Goal: Task Accomplishment & Management: Use online tool/utility

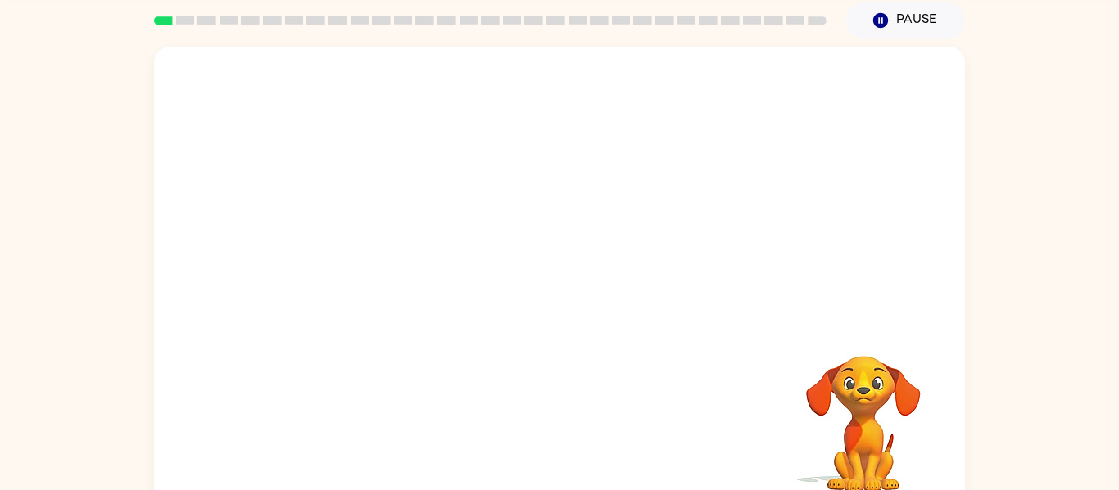
scroll to position [85, 0]
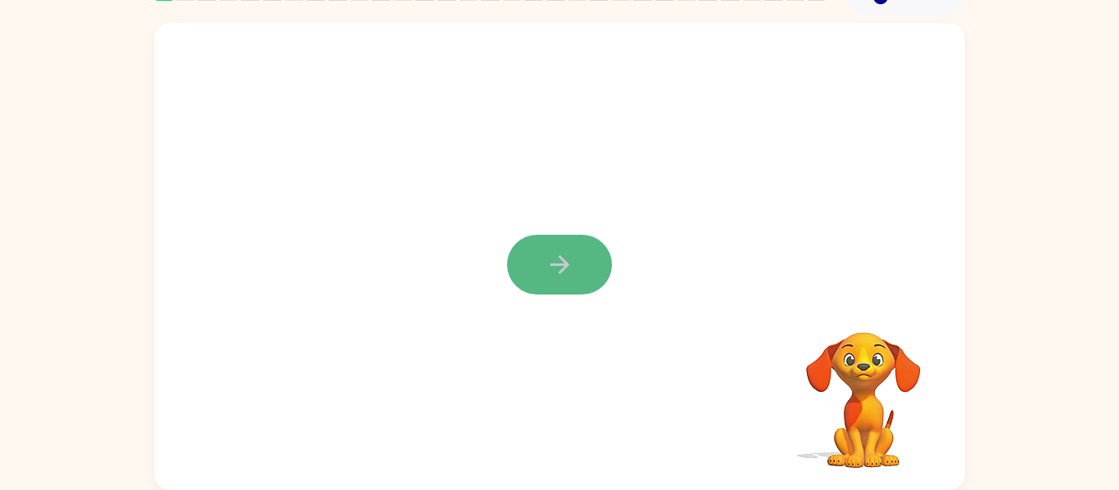
click at [554, 283] on button "button" at bounding box center [559, 265] width 105 height 60
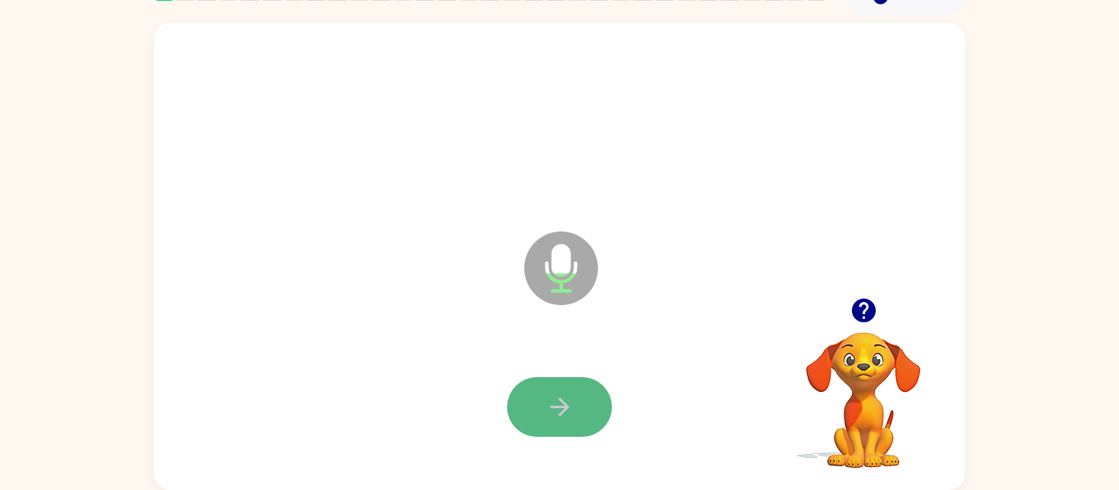
click at [550, 405] on icon "button" at bounding box center [559, 407] width 29 height 29
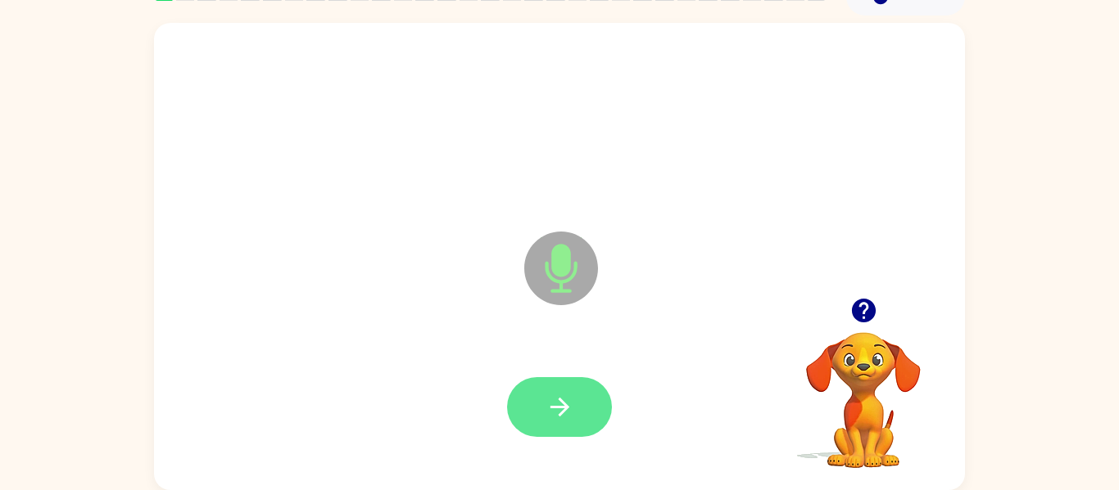
click at [558, 410] on icon "button" at bounding box center [559, 407] width 29 height 29
click at [567, 409] on icon "button" at bounding box center [559, 407] width 29 height 29
click at [569, 418] on icon "button" at bounding box center [559, 407] width 29 height 29
click at [559, 420] on icon "button" at bounding box center [559, 407] width 29 height 29
click at [563, 412] on icon "button" at bounding box center [558, 407] width 19 height 19
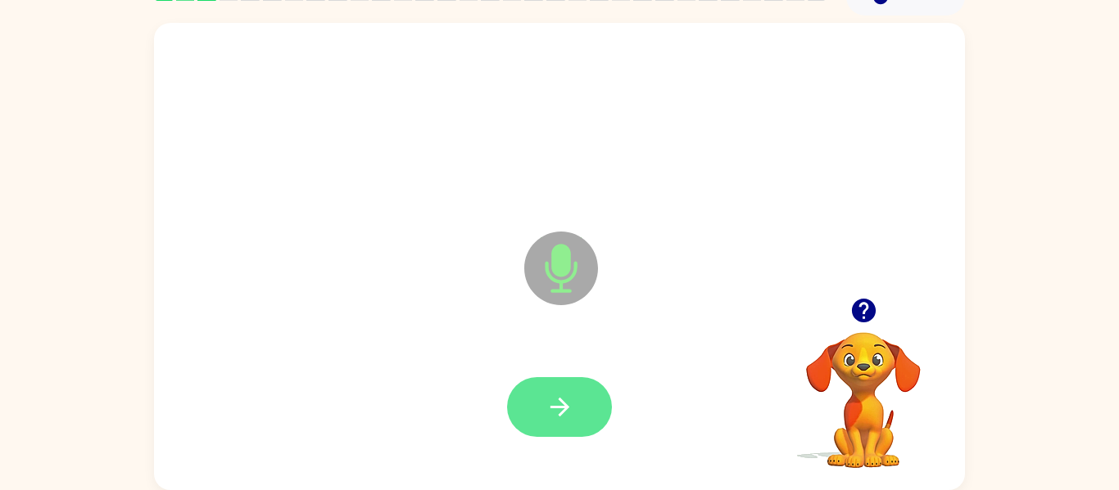
click at [563, 408] on icon "button" at bounding box center [558, 407] width 19 height 19
click at [566, 402] on icon "button" at bounding box center [559, 407] width 29 height 29
click at [578, 411] on button "button" at bounding box center [559, 407] width 105 height 60
click at [557, 420] on icon "button" at bounding box center [559, 407] width 29 height 29
click at [575, 412] on button "button" at bounding box center [559, 407] width 105 height 60
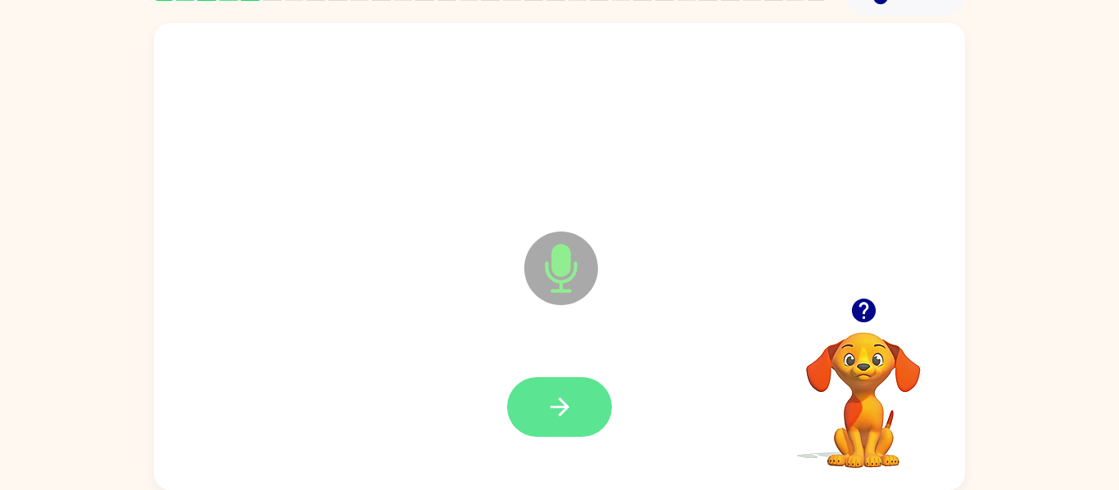
click at [566, 409] on icon "button" at bounding box center [558, 407] width 19 height 19
click at [573, 399] on icon "button" at bounding box center [559, 407] width 29 height 29
click at [585, 411] on button "button" at bounding box center [559, 407] width 105 height 60
click at [566, 414] on icon "button" at bounding box center [559, 407] width 29 height 29
click at [567, 432] on button "button" at bounding box center [559, 407] width 105 height 60
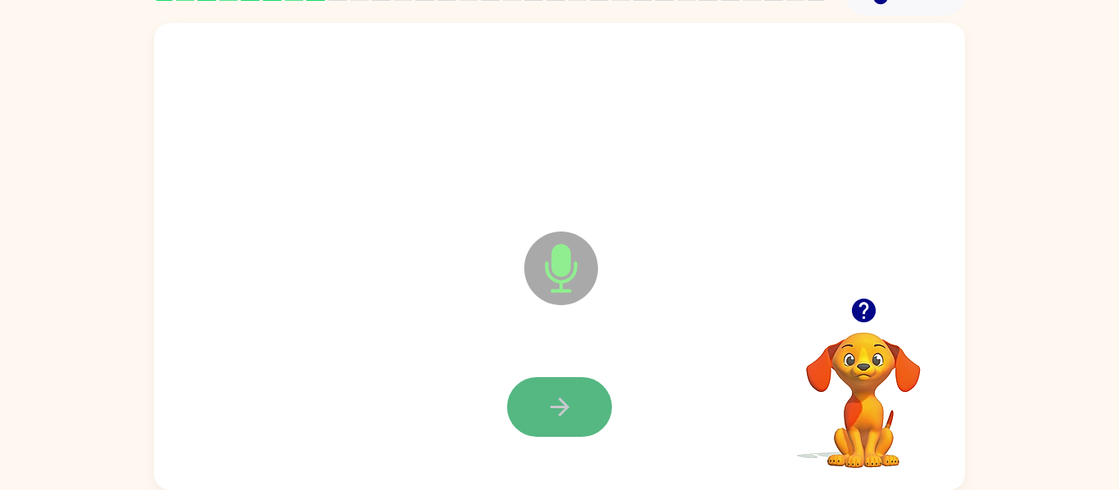
click at [573, 427] on button "button" at bounding box center [559, 407] width 105 height 60
click at [576, 414] on button "button" at bounding box center [559, 407] width 105 height 60
click at [562, 414] on icon "button" at bounding box center [558, 407] width 19 height 19
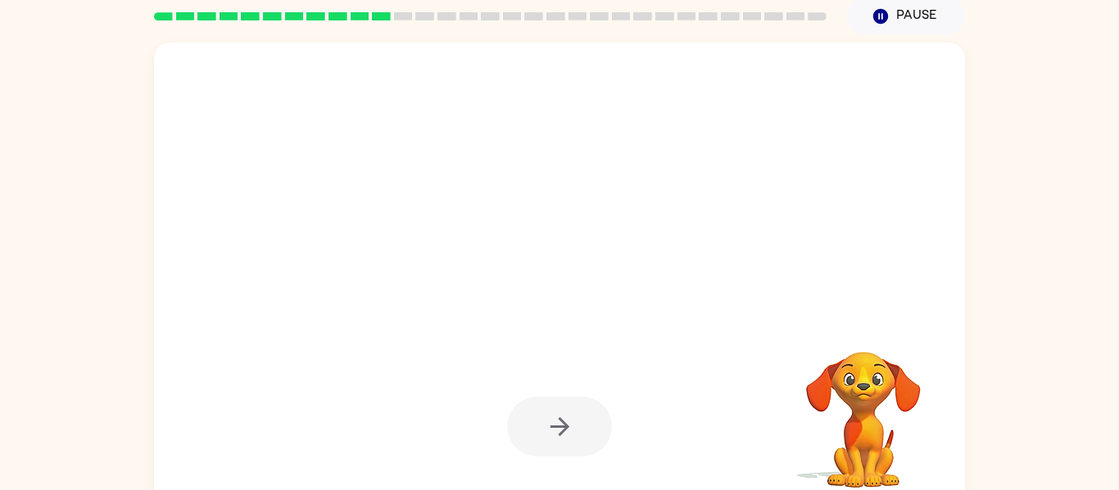
scroll to position [68, 0]
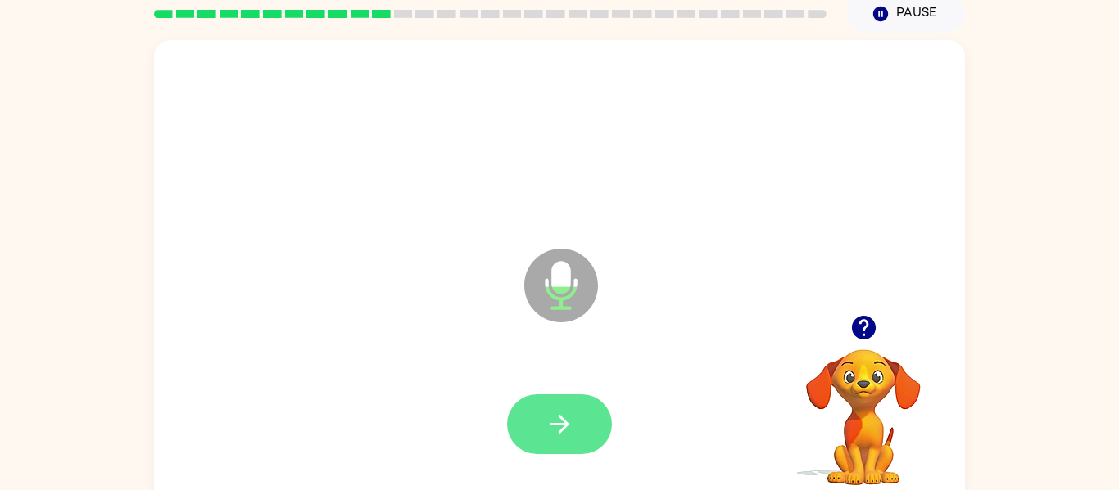
click at [558, 407] on button "button" at bounding box center [559, 425] width 105 height 60
click at [549, 409] on button "button" at bounding box center [559, 425] width 105 height 60
click at [540, 437] on button "button" at bounding box center [559, 425] width 105 height 60
click at [563, 432] on icon "button" at bounding box center [559, 424] width 29 height 29
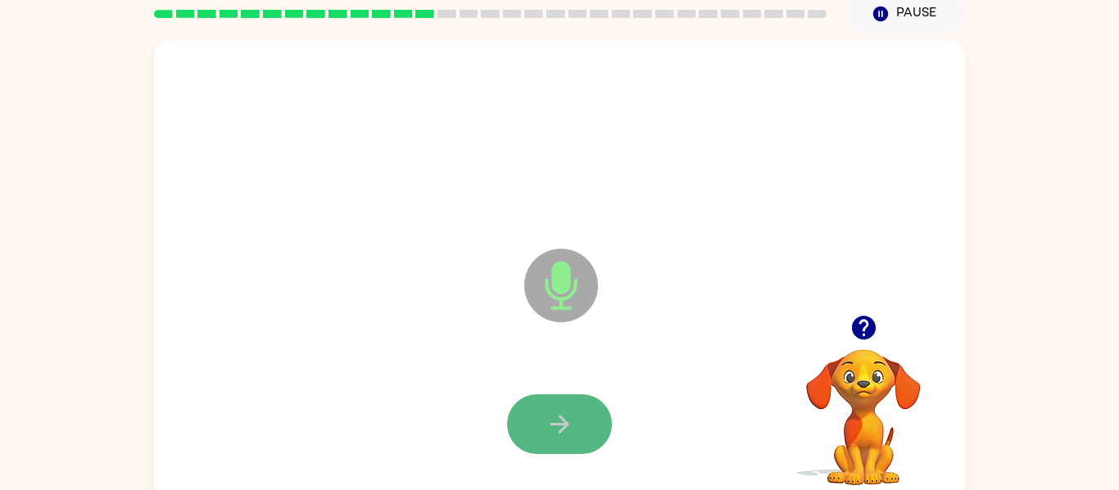
click at [558, 408] on button "button" at bounding box center [559, 425] width 105 height 60
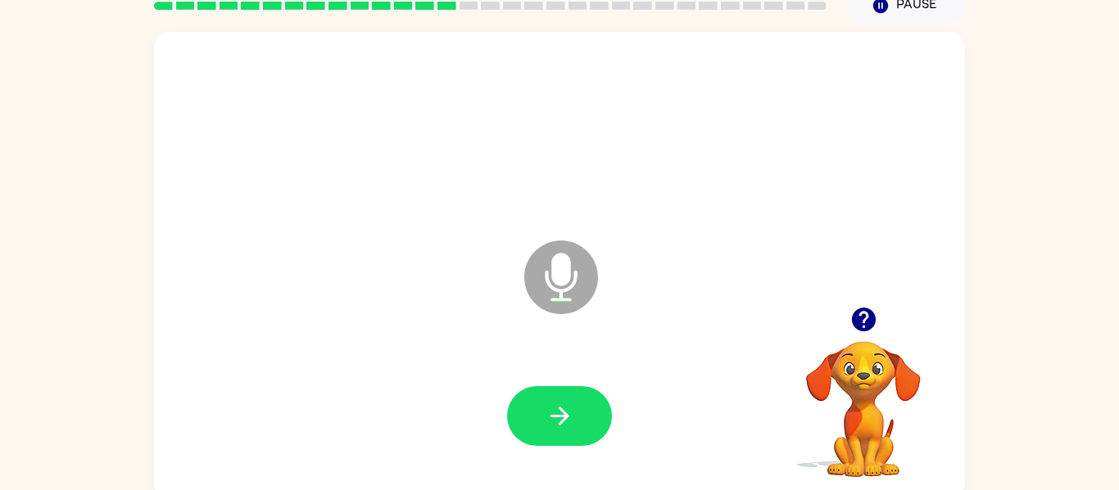
scroll to position [78, 0]
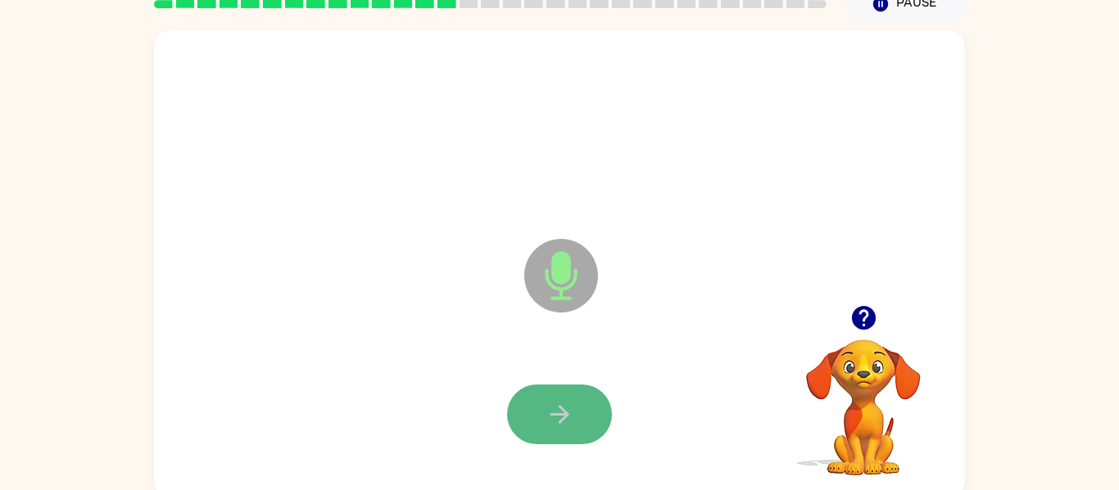
click at [589, 405] on button "button" at bounding box center [559, 415] width 105 height 60
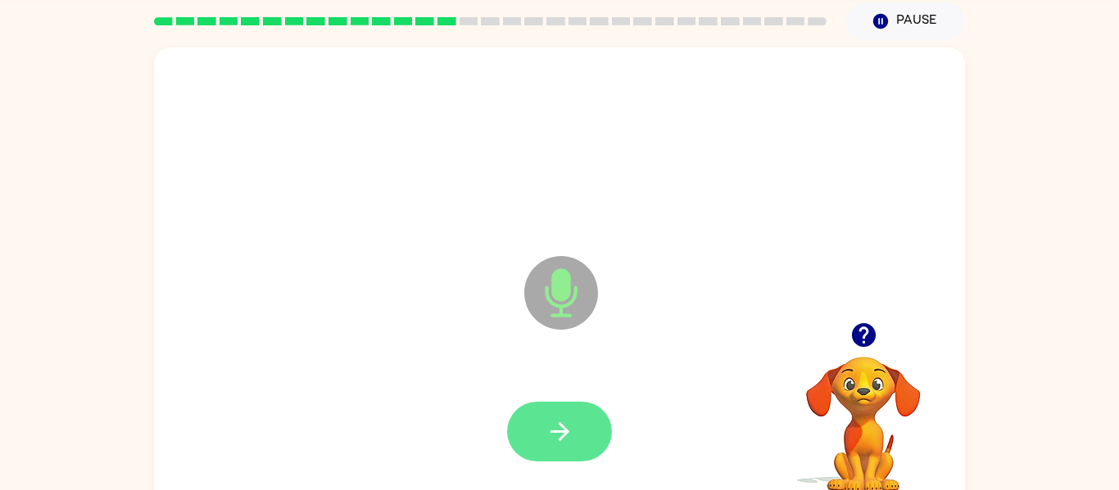
scroll to position [52, 0]
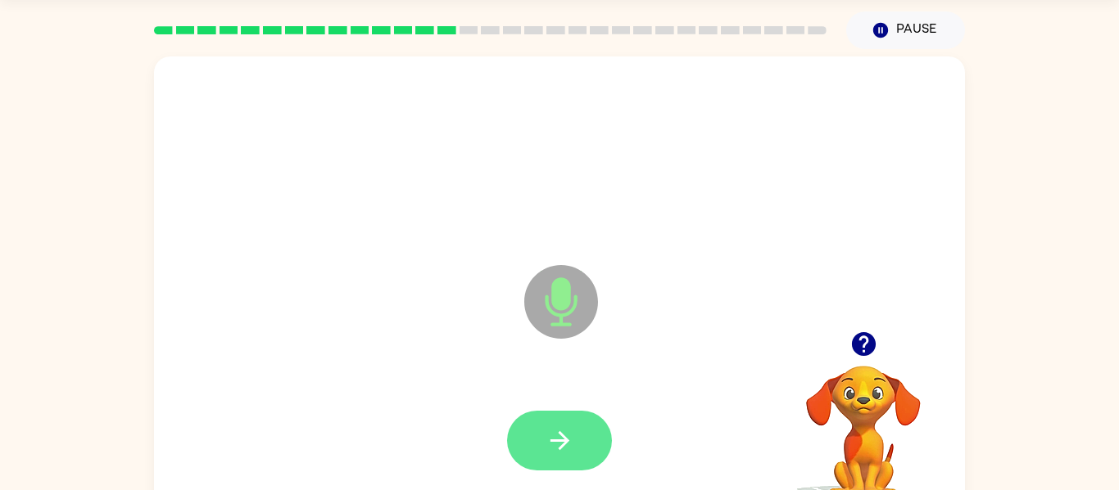
click at [564, 427] on icon "button" at bounding box center [559, 441] width 29 height 29
click at [559, 429] on icon "button" at bounding box center [559, 441] width 29 height 29
click at [861, 347] on icon "button" at bounding box center [863, 344] width 29 height 29
click at [562, 457] on button "button" at bounding box center [559, 441] width 105 height 60
click at [563, 454] on icon "button" at bounding box center [559, 441] width 29 height 29
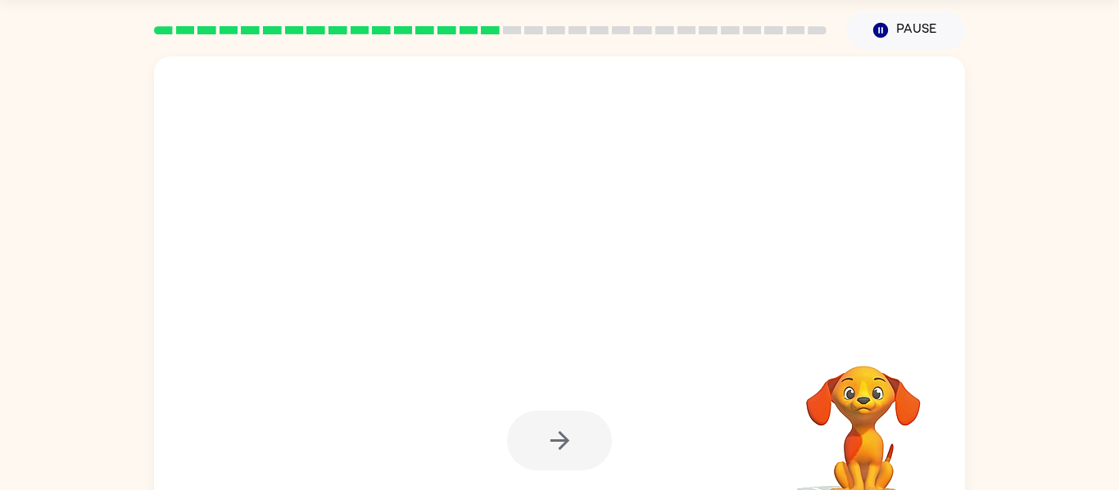
click at [563, 457] on div at bounding box center [559, 441] width 105 height 60
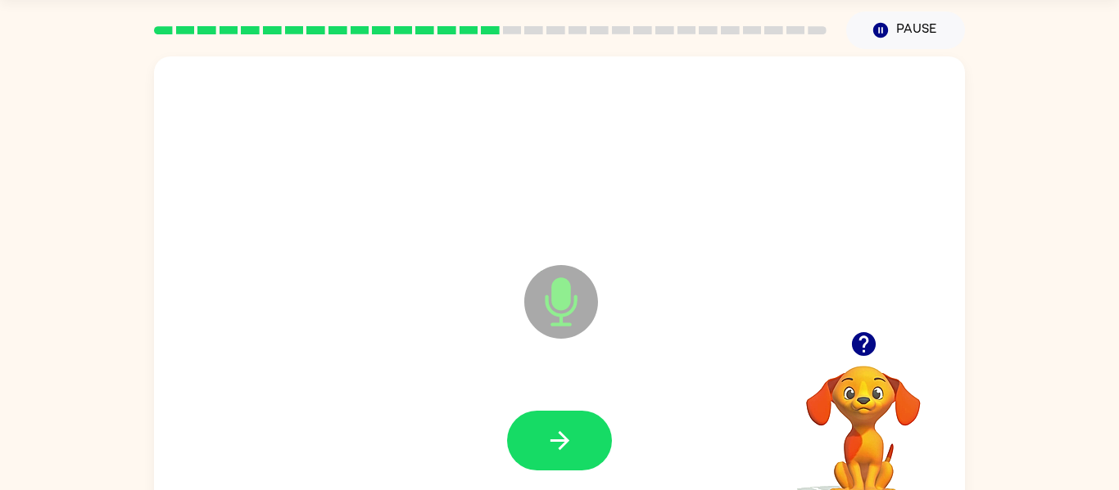
click at [563, 457] on button "button" at bounding box center [559, 441] width 105 height 60
click at [894, 346] on div at bounding box center [863, 344] width 164 height 42
click at [860, 340] on icon "button" at bounding box center [863, 344] width 29 height 29
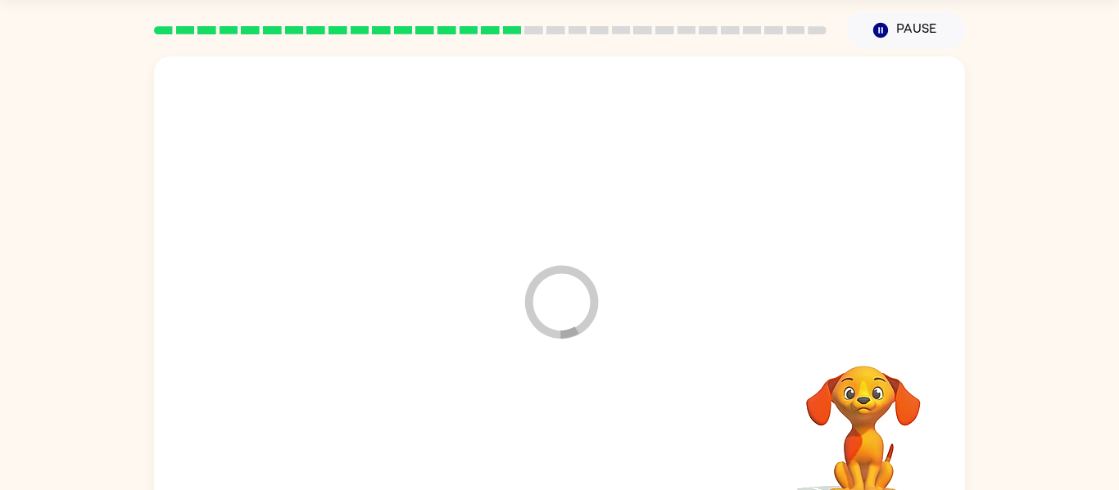
click at [876, 345] on video "Your browser must support playing .mp4 files to use Literably. Please try using…" at bounding box center [863, 423] width 164 height 164
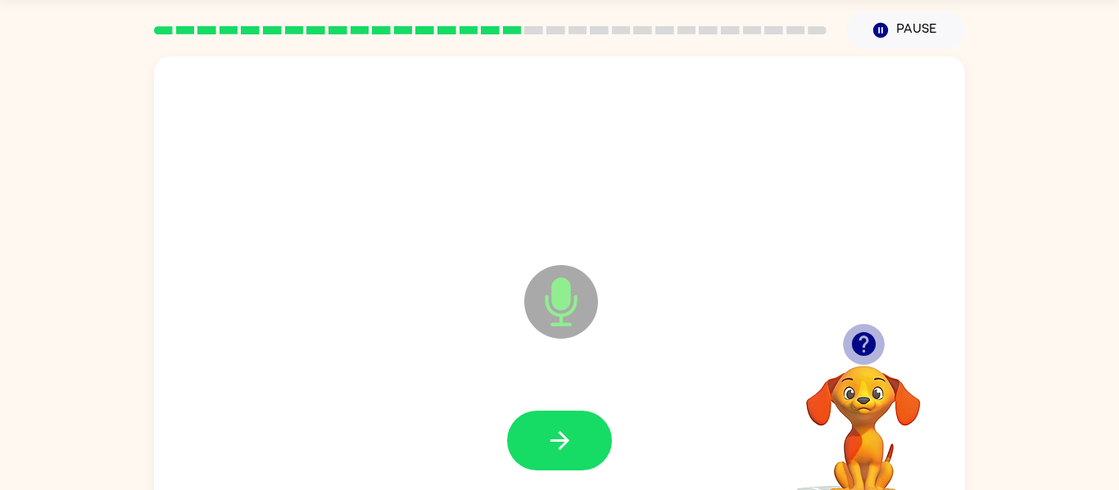
click at [878, 341] on button "button" at bounding box center [864, 344] width 42 height 42
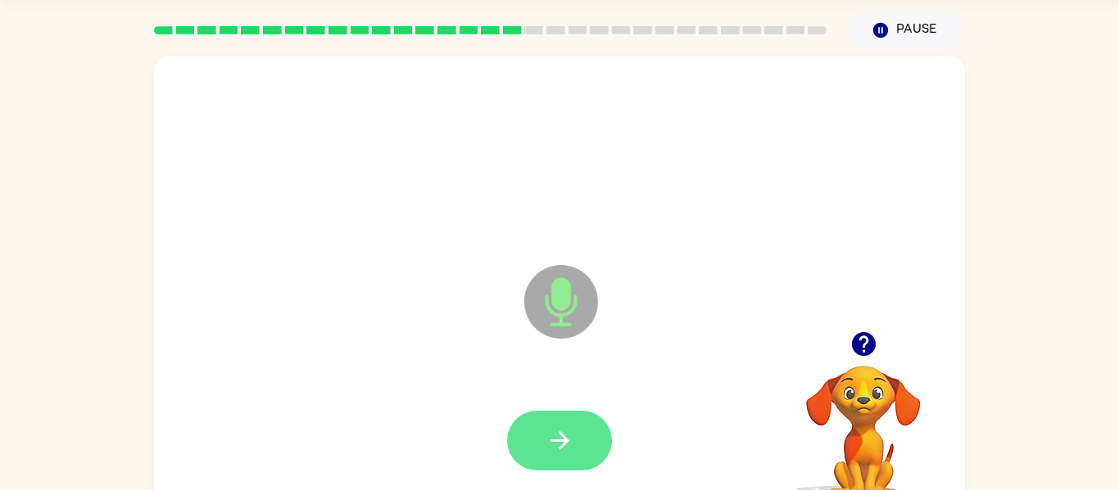
click at [569, 449] on icon "button" at bounding box center [559, 441] width 29 height 29
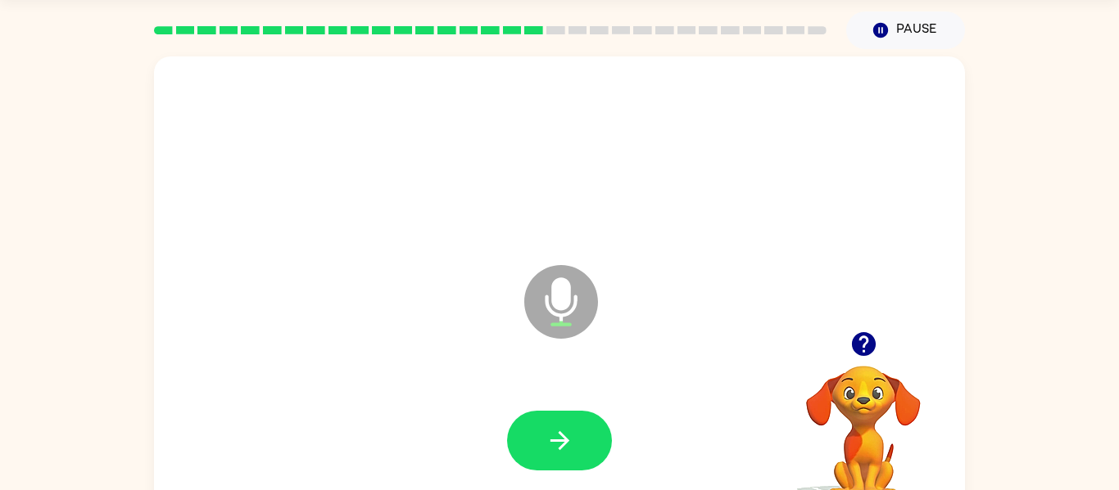
click at [868, 341] on icon "button" at bounding box center [863, 344] width 24 height 24
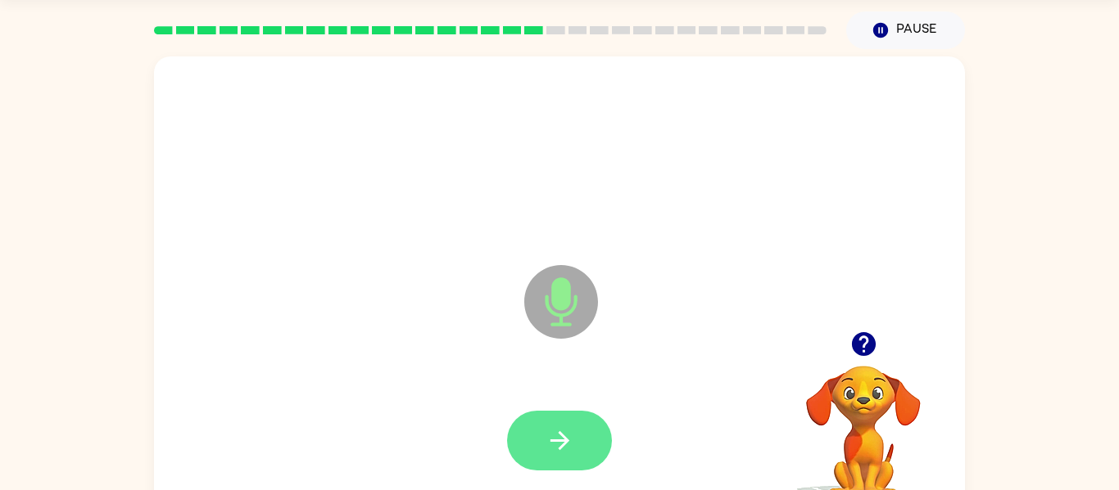
click at [588, 451] on button "button" at bounding box center [559, 441] width 105 height 60
click at [592, 436] on button "button" at bounding box center [559, 441] width 105 height 60
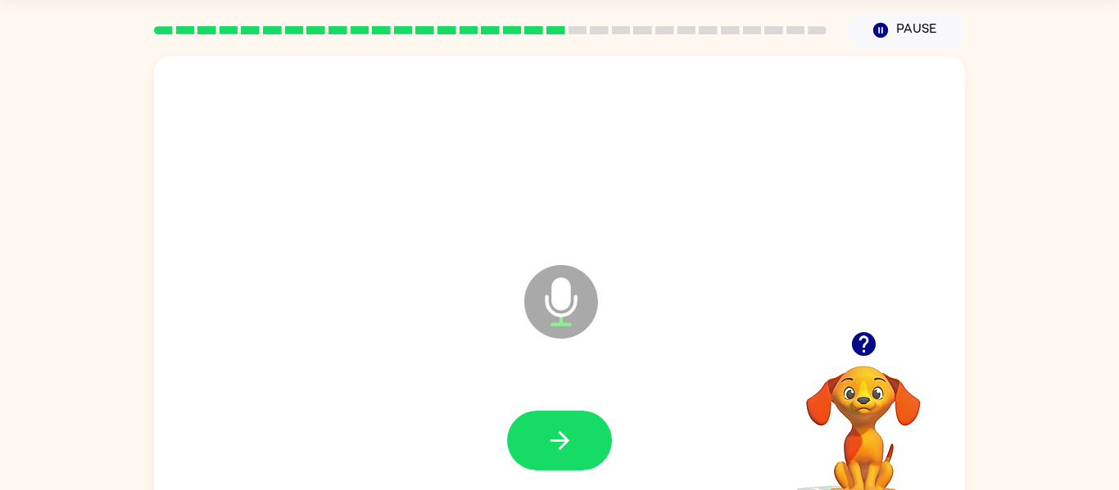
click at [569, 409] on div at bounding box center [559, 441] width 778 height 134
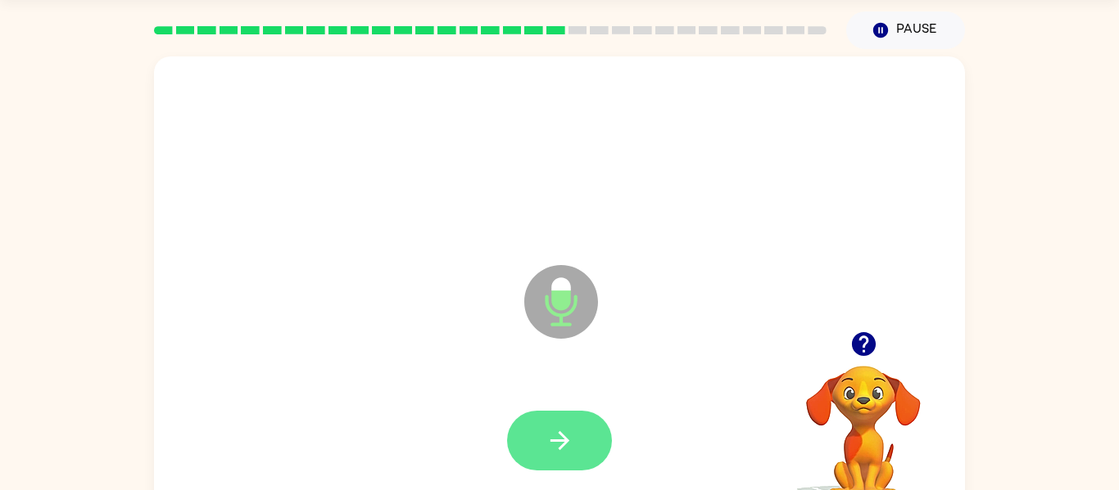
click at [569, 412] on button "button" at bounding box center [559, 441] width 105 height 60
click at [540, 448] on button "button" at bounding box center [559, 441] width 105 height 60
click at [859, 341] on icon "button" at bounding box center [863, 344] width 24 height 24
click at [578, 423] on button "button" at bounding box center [559, 441] width 105 height 60
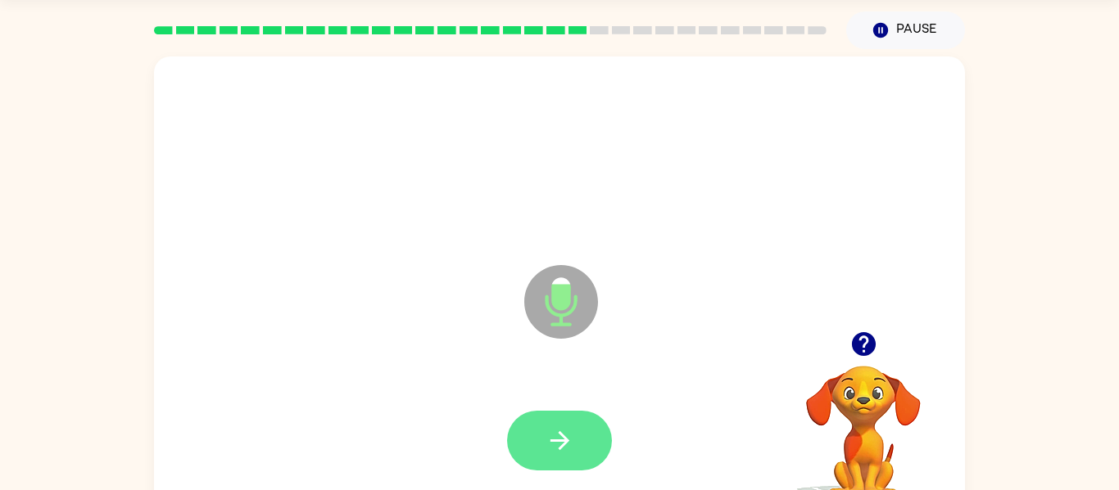
click at [562, 424] on button "button" at bounding box center [559, 441] width 105 height 60
click at [595, 431] on button "button" at bounding box center [559, 441] width 105 height 60
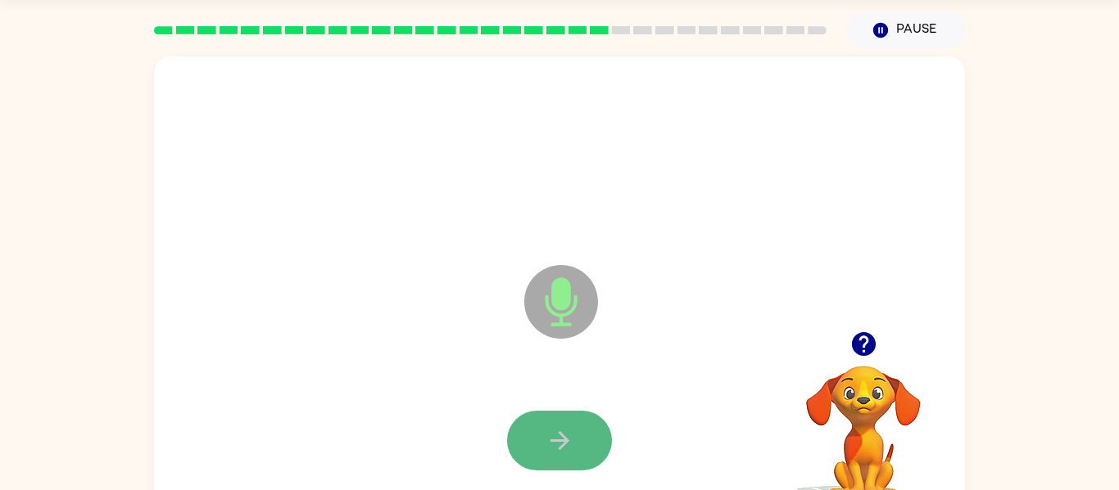
click at [567, 464] on button "button" at bounding box center [559, 441] width 105 height 60
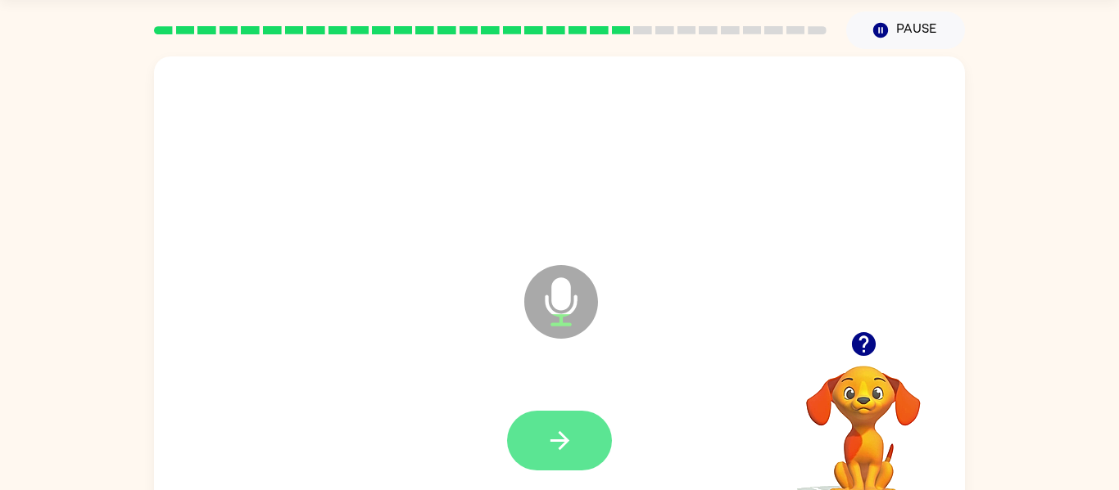
click at [543, 441] on button "button" at bounding box center [559, 441] width 105 height 60
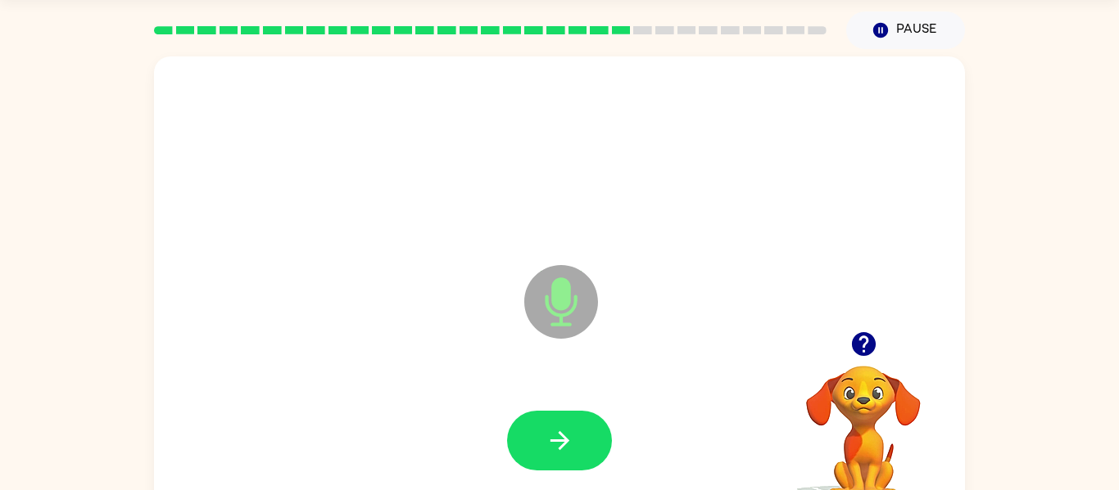
click at [564, 442] on icon "button" at bounding box center [558, 441] width 19 height 19
click at [861, 337] on icon "button" at bounding box center [863, 344] width 29 height 29
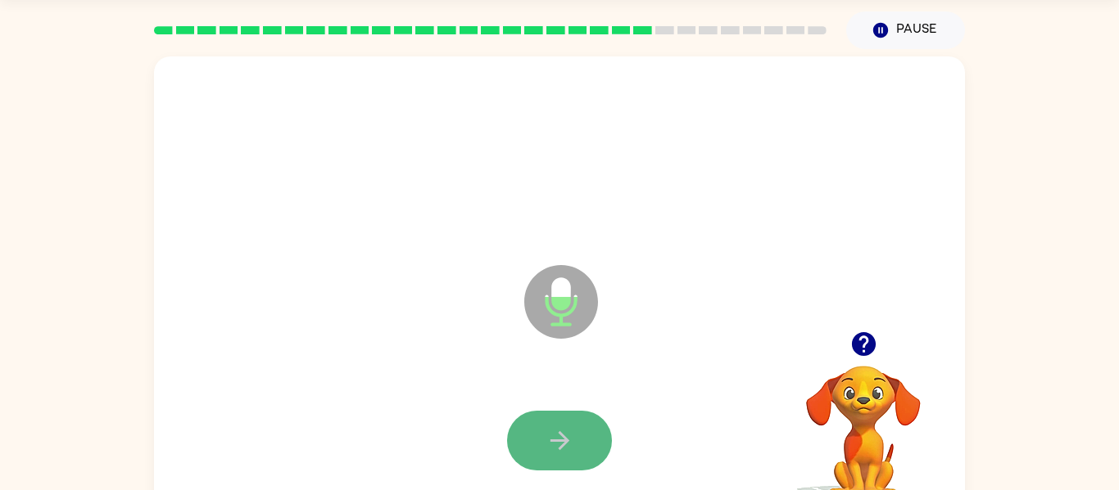
click at [582, 411] on button "button" at bounding box center [559, 441] width 105 height 60
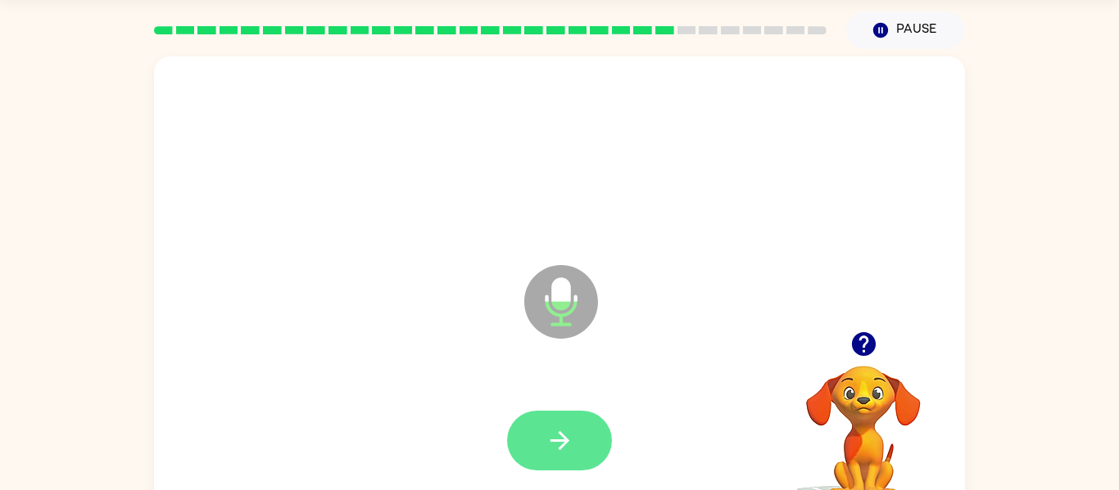
click at [565, 446] on icon "button" at bounding box center [559, 441] width 29 height 29
click at [581, 437] on button "button" at bounding box center [559, 441] width 105 height 60
click at [566, 445] on icon "button" at bounding box center [559, 441] width 29 height 29
click at [569, 450] on icon "button" at bounding box center [559, 441] width 29 height 29
click at [577, 425] on button "button" at bounding box center [559, 441] width 105 height 60
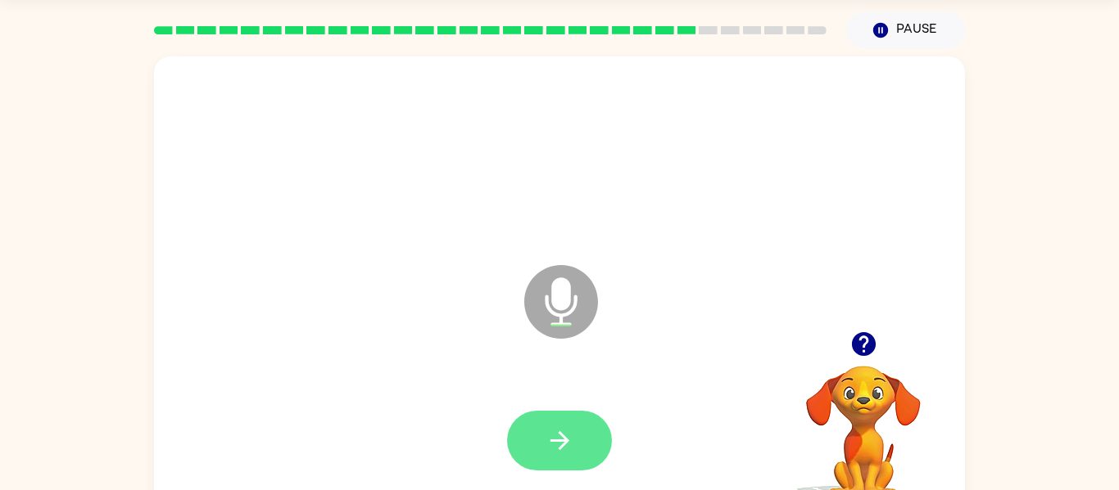
click at [573, 421] on button "button" at bounding box center [559, 441] width 105 height 60
click at [567, 427] on icon "button" at bounding box center [559, 441] width 29 height 29
click at [857, 337] on icon "button" at bounding box center [863, 344] width 24 height 24
click at [586, 428] on button "button" at bounding box center [559, 441] width 105 height 60
click at [582, 435] on button "button" at bounding box center [559, 441] width 105 height 60
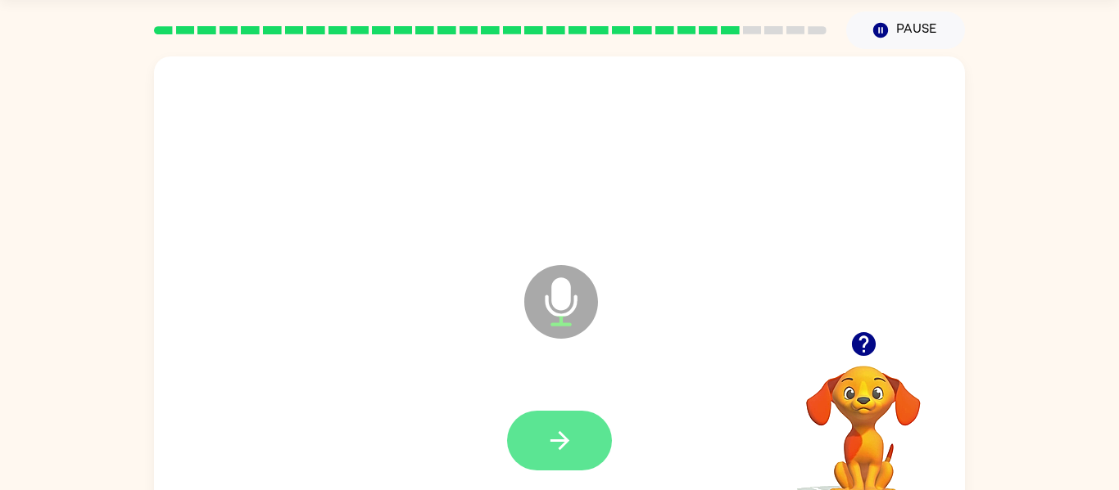
click at [579, 435] on button "button" at bounding box center [559, 441] width 105 height 60
click at [603, 440] on button "button" at bounding box center [559, 441] width 105 height 60
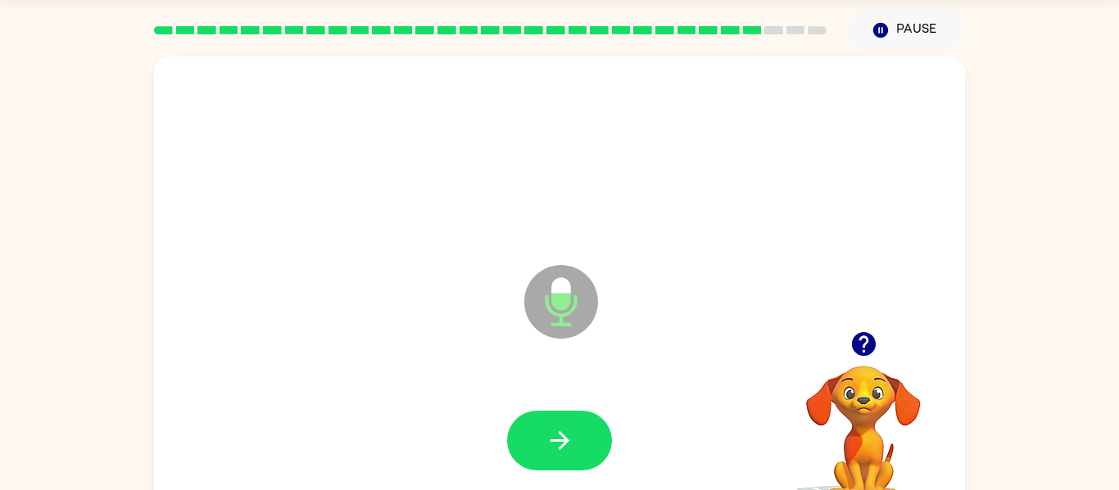
click at [874, 340] on icon "button" at bounding box center [863, 344] width 24 height 24
click at [871, 344] on icon "button" at bounding box center [863, 344] width 24 height 24
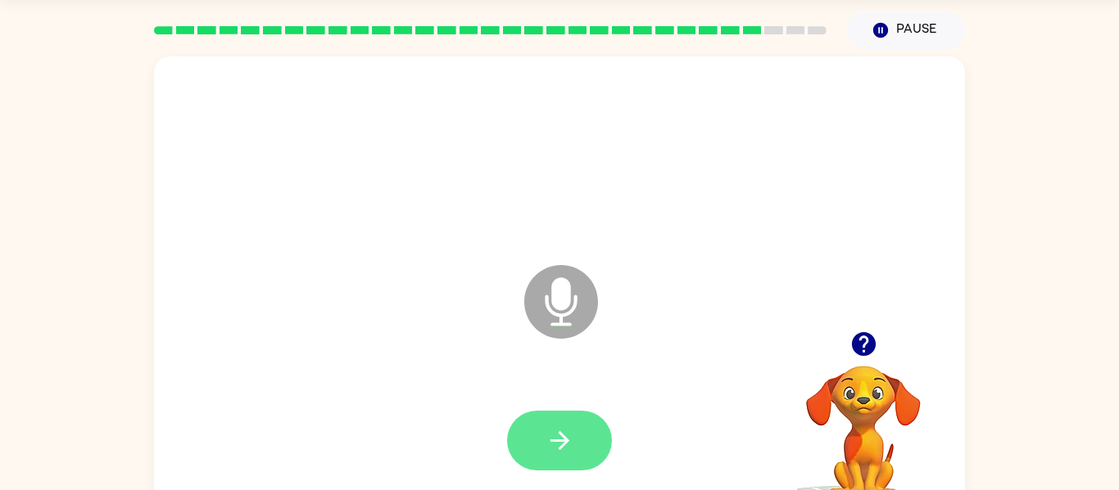
click at [531, 440] on button "button" at bounding box center [559, 441] width 105 height 60
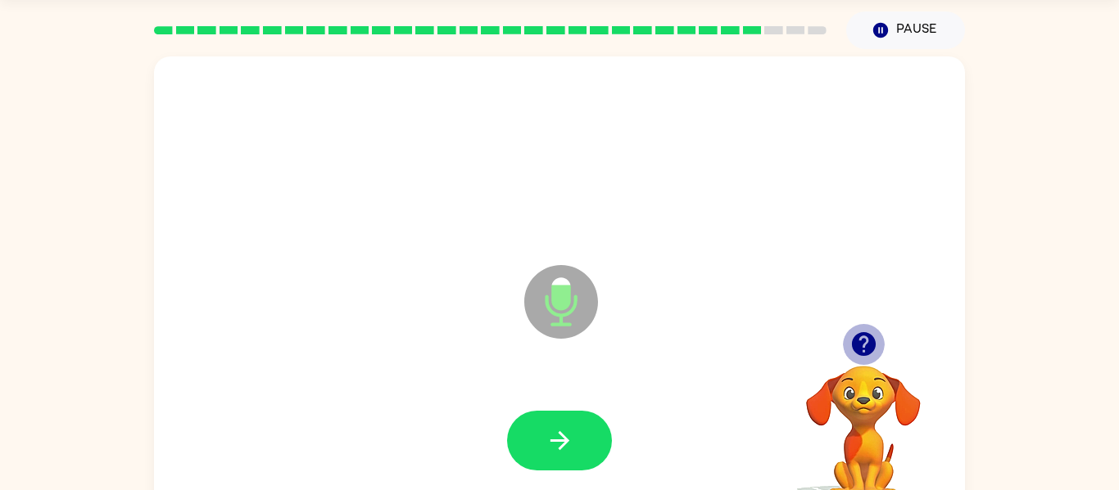
click at [868, 340] on icon "button" at bounding box center [863, 344] width 24 height 24
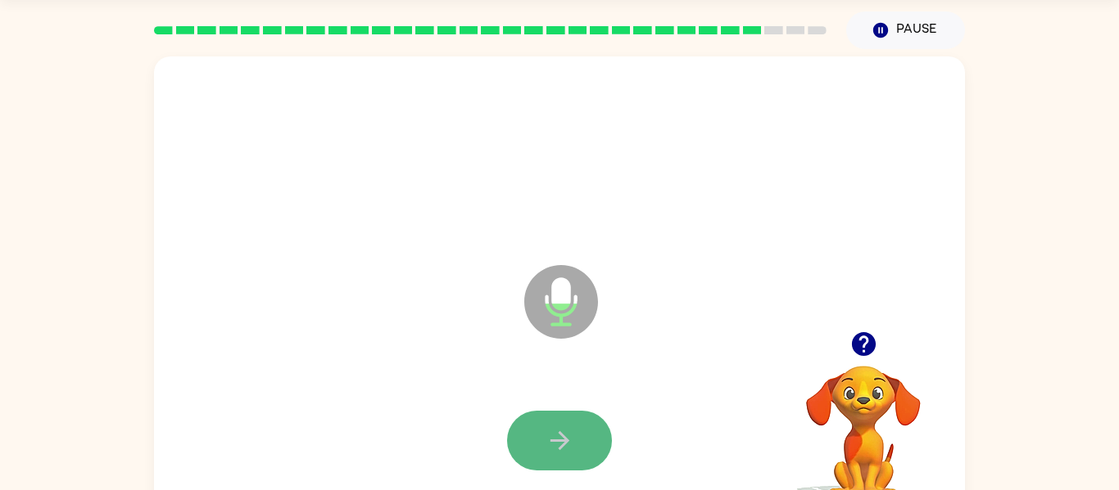
click at [563, 419] on button "button" at bounding box center [559, 441] width 105 height 60
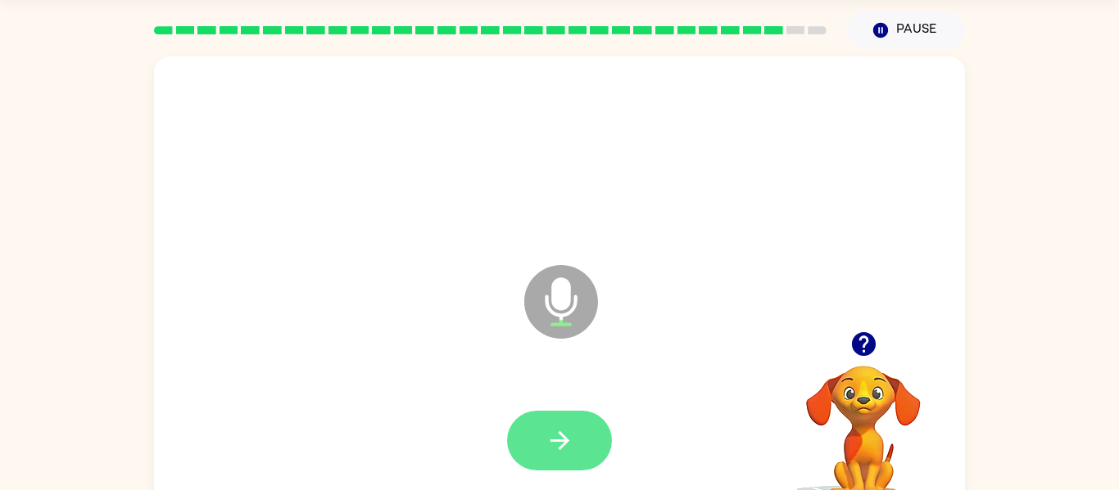
click at [573, 432] on icon "button" at bounding box center [559, 441] width 29 height 29
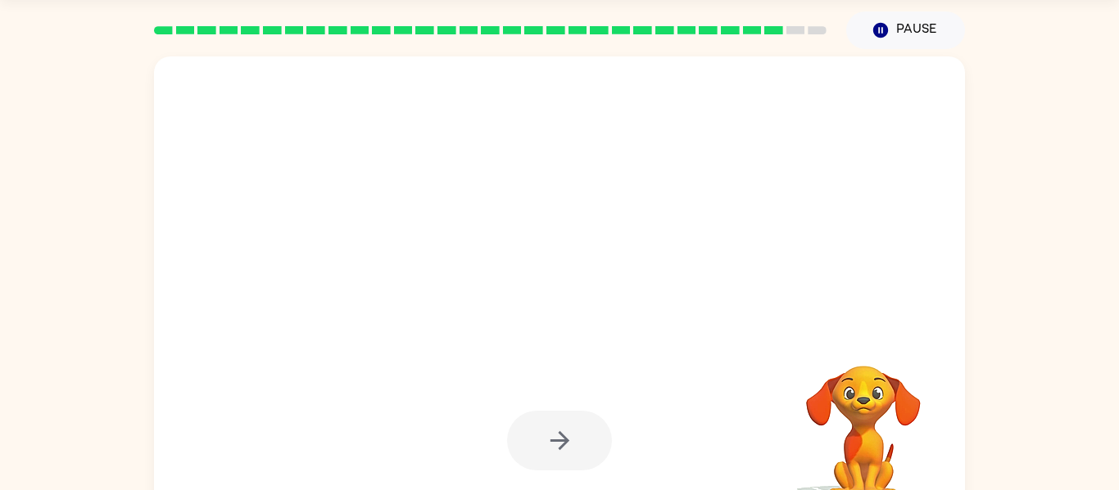
click at [574, 432] on div at bounding box center [559, 441] width 105 height 60
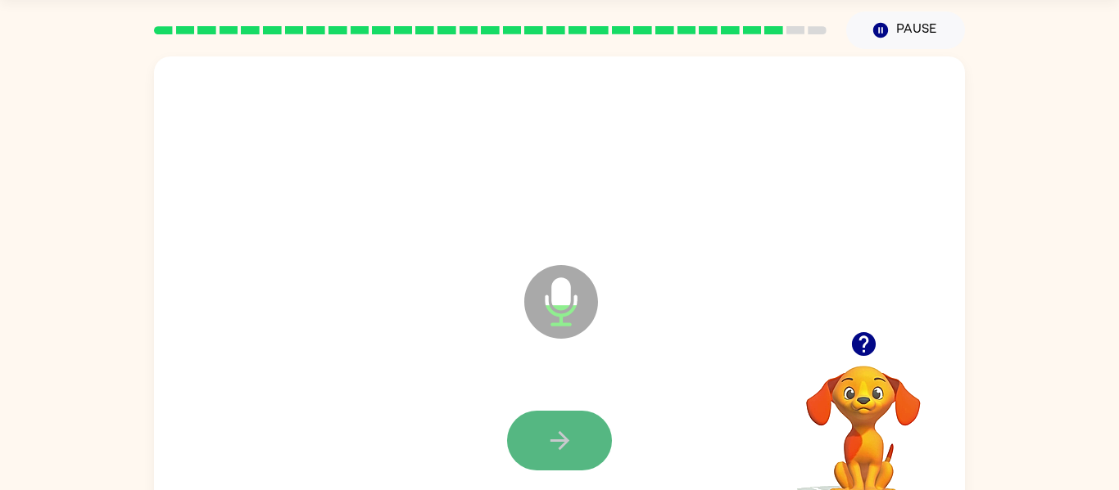
click at [589, 436] on button "button" at bounding box center [559, 441] width 105 height 60
click at [590, 433] on button "button" at bounding box center [559, 441] width 105 height 60
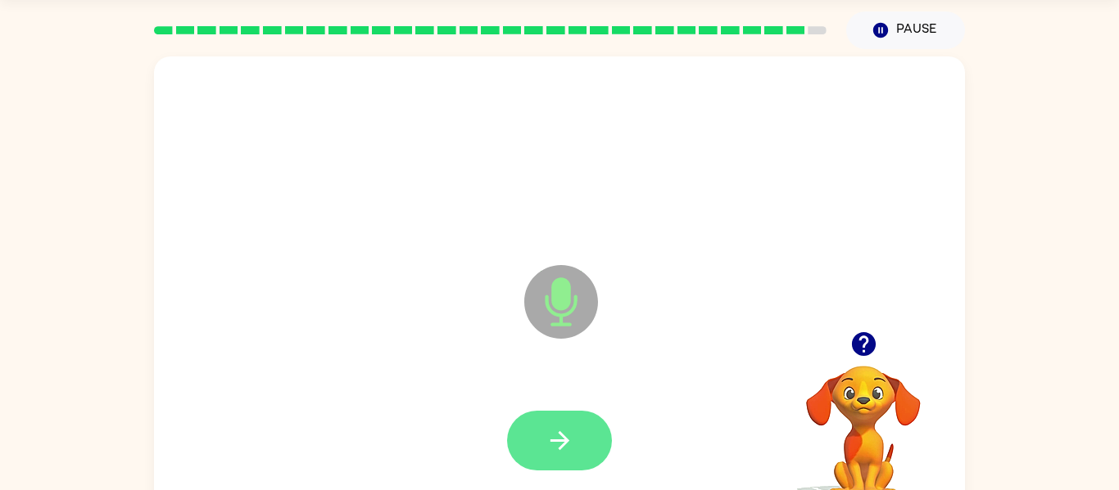
click at [583, 435] on button "button" at bounding box center [559, 441] width 105 height 60
